Goal: Find contact information: Find contact information

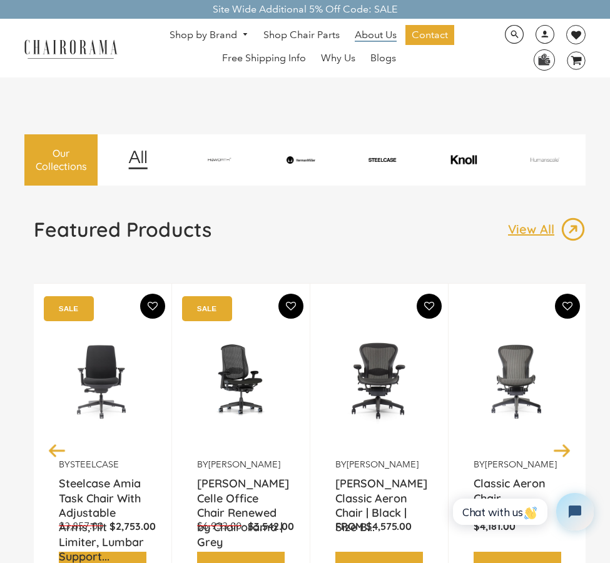
click at [377, 34] on span "About Us" at bounding box center [376, 35] width 42 height 13
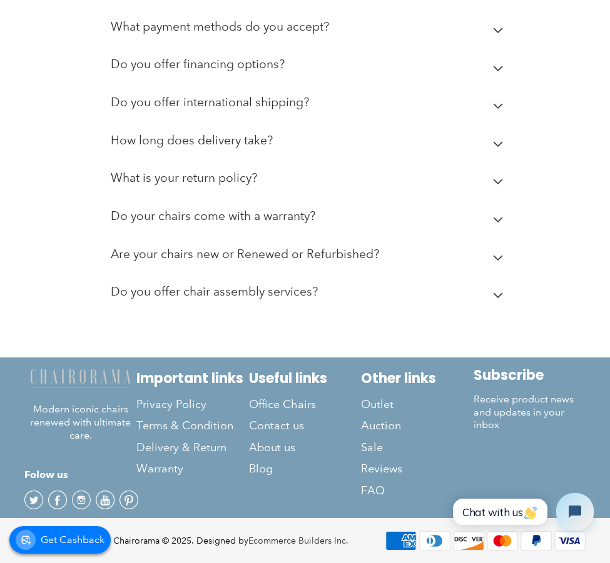
scroll to position [861, 0]
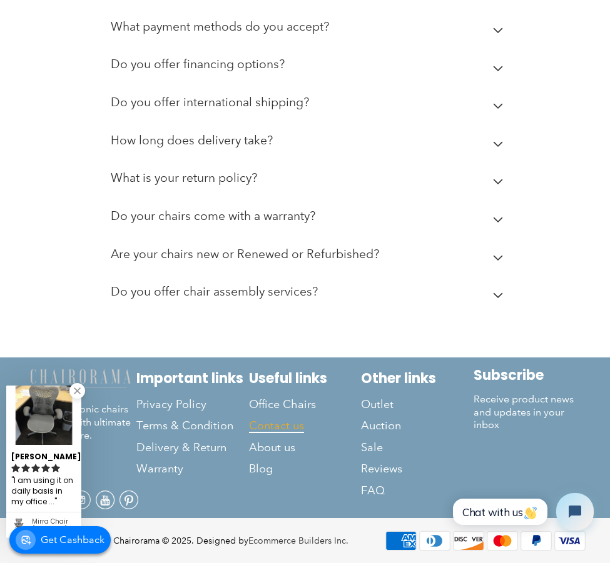
click at [276, 422] on span "Contact us" at bounding box center [276, 426] width 55 height 14
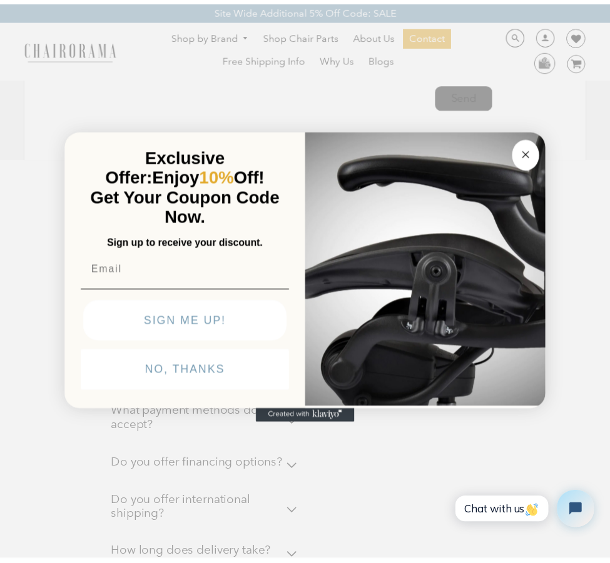
scroll to position [438, 0]
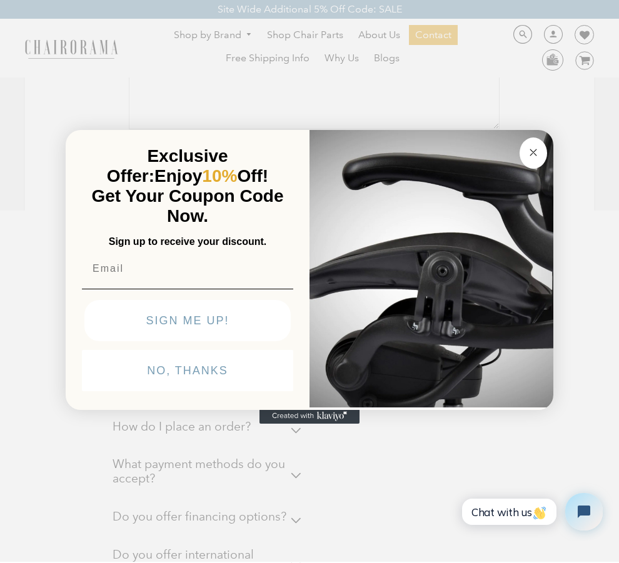
click at [537, 149] on icon "Close dialog" at bounding box center [533, 152] width 6 height 6
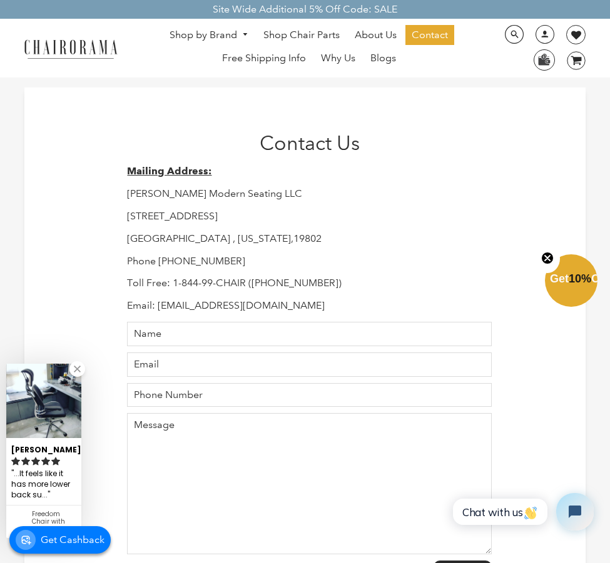
scroll to position [0, 0]
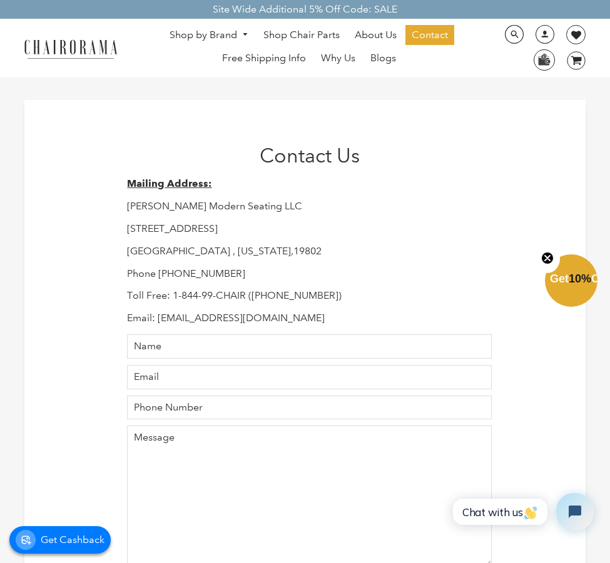
click at [68, 43] on img at bounding box center [70, 49] width 105 height 22
